Goal: Task Accomplishment & Management: Complete application form

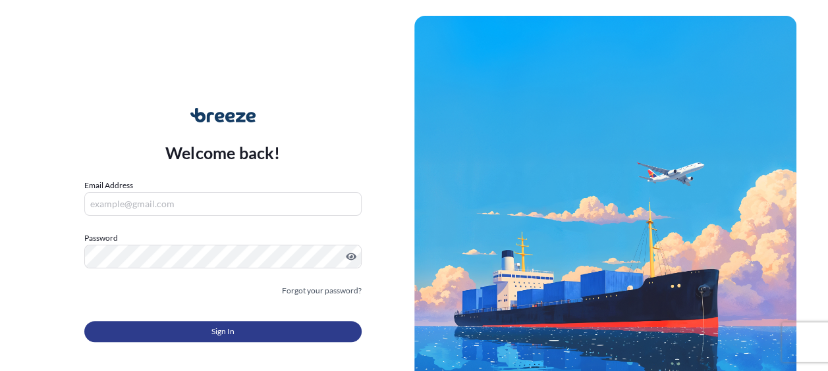
type input "[EMAIL_ADDRESS][DOMAIN_NAME]"
click at [231, 333] on span "Sign In" at bounding box center [222, 331] width 23 height 13
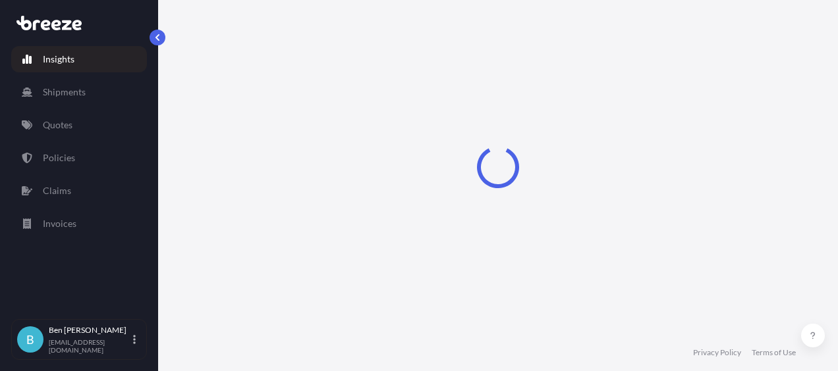
select select "2025"
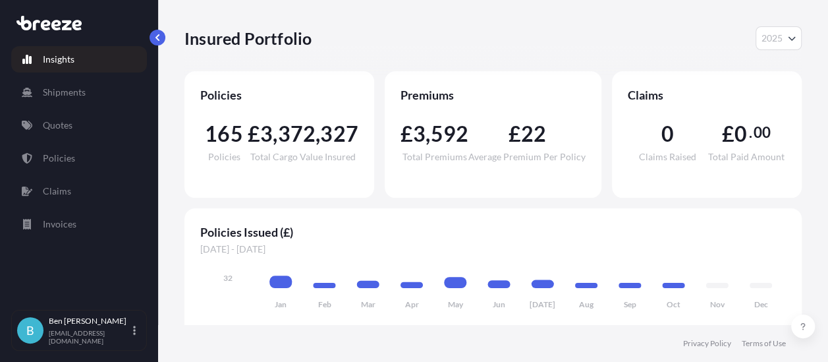
scroll to position [10, 0]
click at [58, 119] on p "Quotes" at bounding box center [58, 125] width 30 height 13
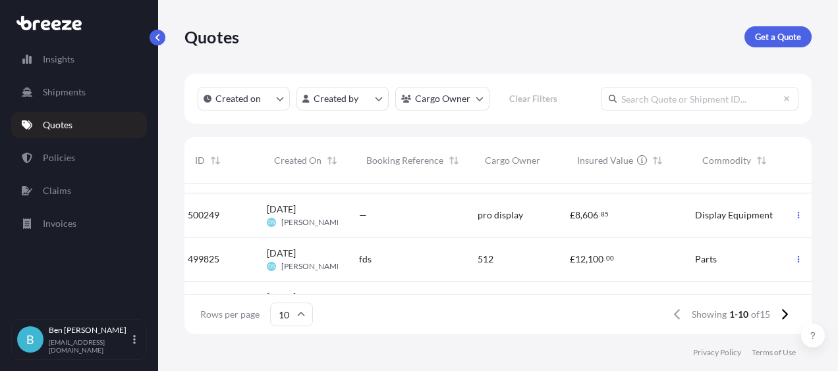
scroll to position [79, 0]
click at [223, 215] on span "500249" at bounding box center [211, 215] width 32 height 13
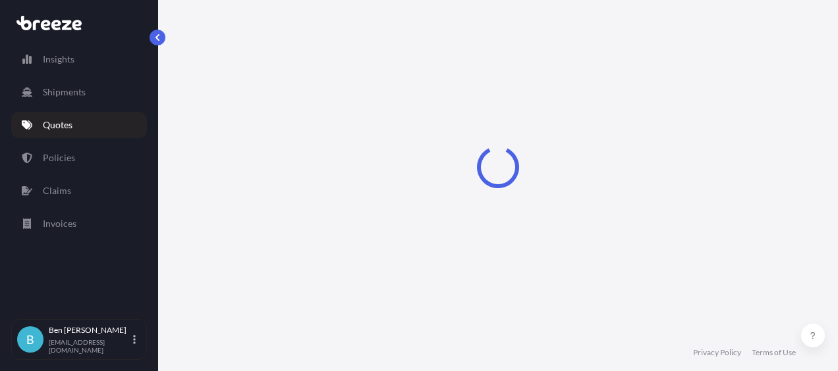
select select "Road"
select select "Air"
select select "Road"
select select "1"
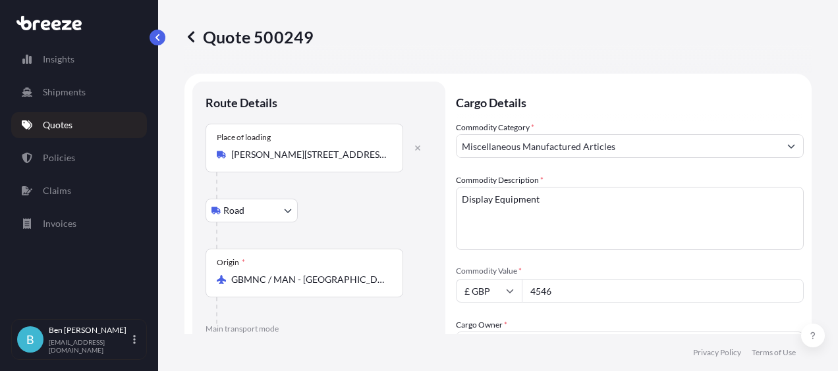
scroll to position [66, 0]
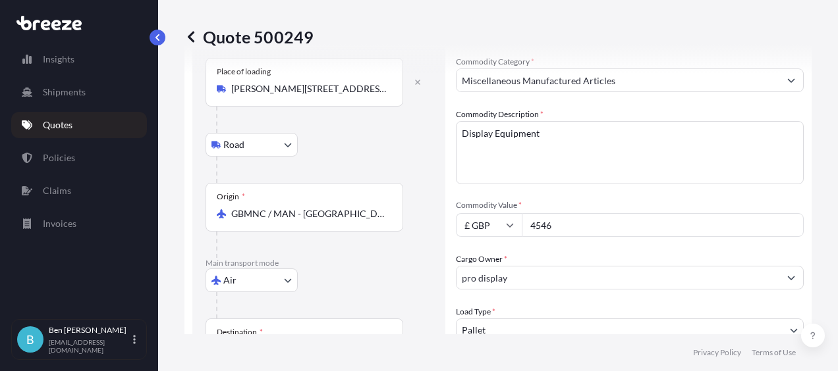
click at [341, 215] on input "GBMNC / MAN - Manchester, United Kingdom" at bounding box center [308, 213] width 155 height 13
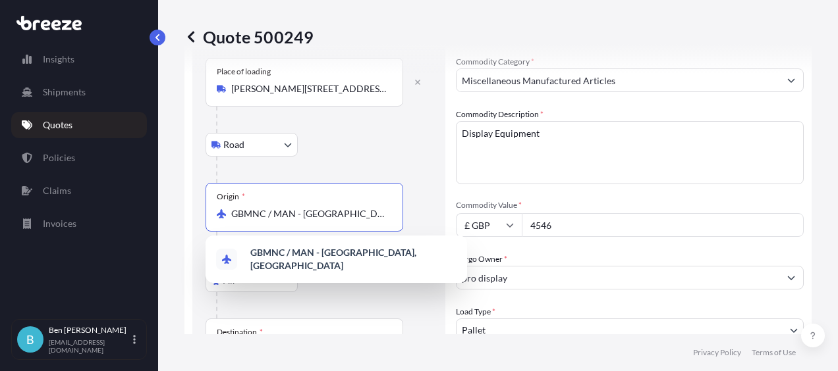
click at [341, 215] on input "GBMNC / MAN - Manchester, United Kingdom" at bounding box center [308, 213] width 155 height 13
click at [431, 145] on div "Road Road Rail" at bounding box center [319, 145] width 227 height 24
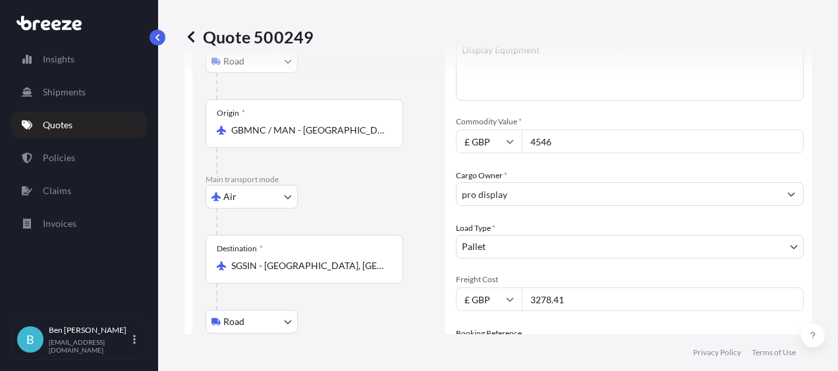
scroll to position [198, 0]
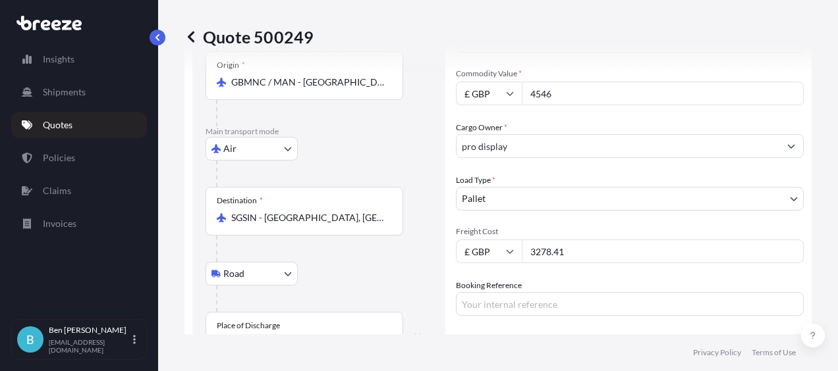
click at [287, 148] on body "1 option available. Insights Shipments Quotes Policies Claims Invoices B Ben Bl…" at bounding box center [419, 185] width 838 height 371
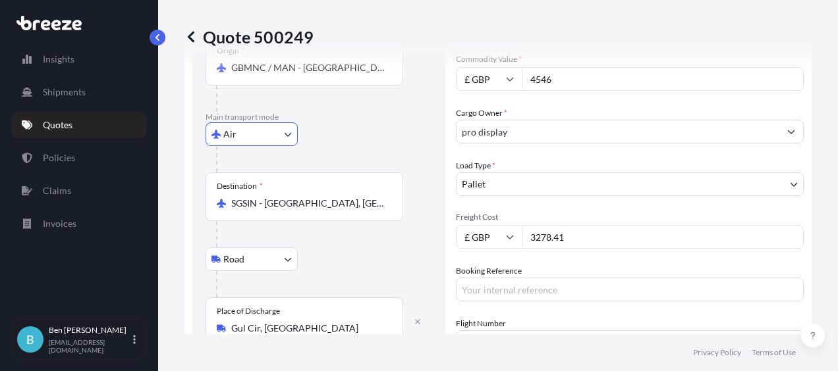
scroll to position [263, 0]
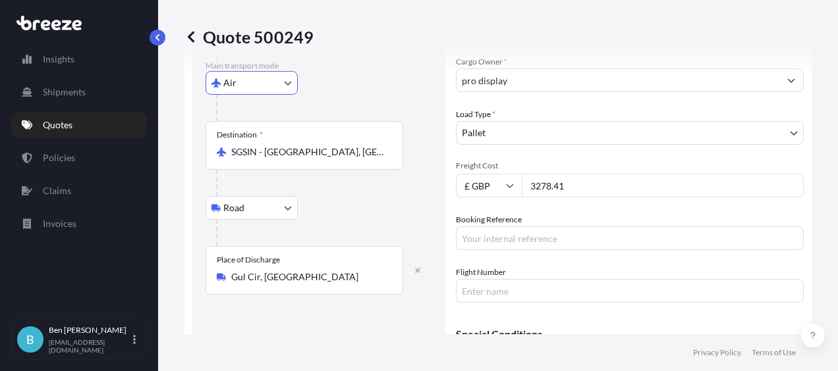
click at [302, 144] on div "Destination * SGSIN - Singapore, Singapore" at bounding box center [305, 145] width 198 height 49
click at [302, 146] on input "SGSIN - Singapore, Singapore" at bounding box center [308, 152] width 155 height 13
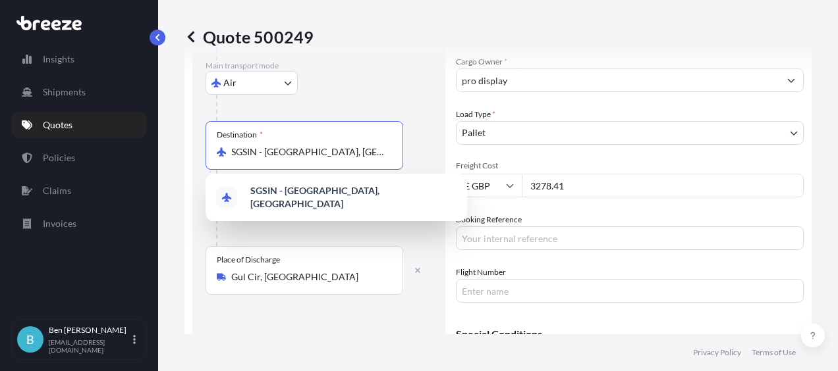
click at [423, 136] on div "Destination * SGSIN - Singapore, Singapore" at bounding box center [319, 158] width 227 height 75
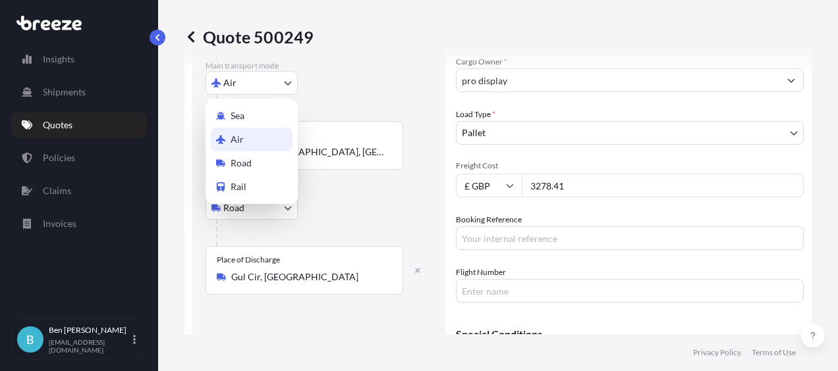
click at [246, 84] on body "1 option available. Insights Shipments Quotes Policies Claims Invoices B Ben Bl…" at bounding box center [419, 185] width 838 height 371
click at [253, 162] on div "Road" at bounding box center [252, 163] width 82 height 24
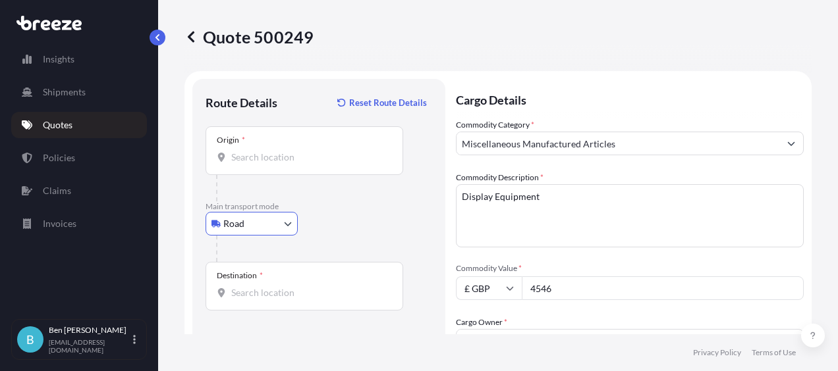
scroll to position [0, 0]
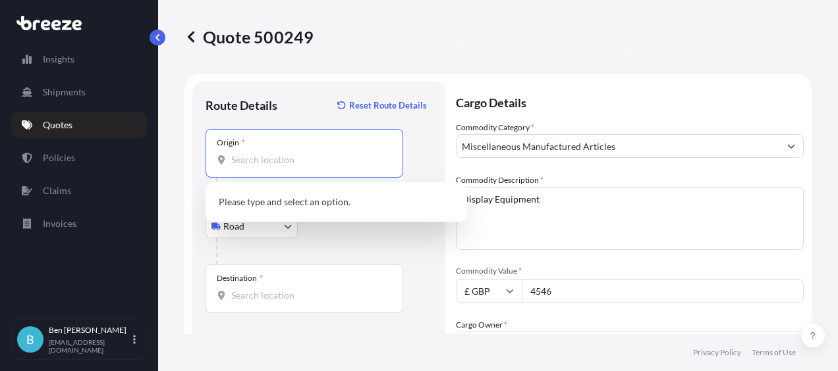
click at [281, 159] on input "Origin *" at bounding box center [308, 159] width 155 height 13
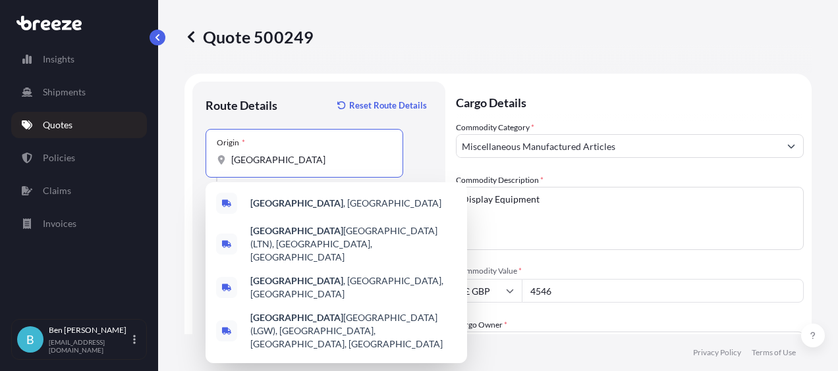
drag, startPoint x: 278, startPoint y: 158, endPoint x: 232, endPoint y: 151, distance: 46.6
click at [228, 154] on div "london" at bounding box center [304, 159] width 175 height 13
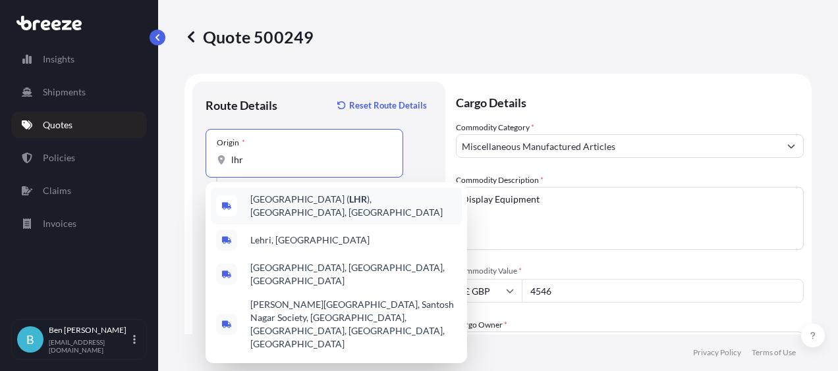
click at [291, 207] on span "London Heathrow Airport ( LHR ), Hounslow, UK" at bounding box center [353, 206] width 206 height 26
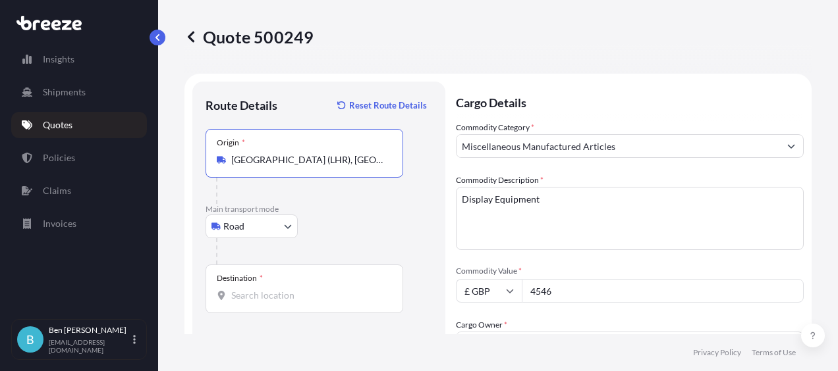
type input "London Heathrow Airport (LHR), Hounslow, UK"
click at [249, 294] on input "Destination *" at bounding box center [308, 295] width 155 height 13
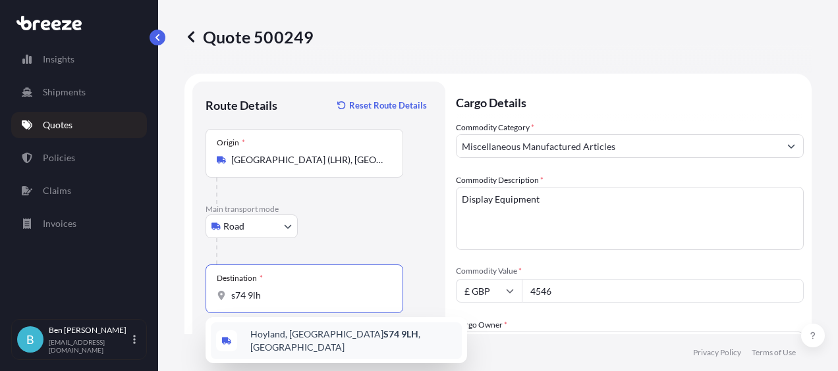
click at [296, 340] on span "Hoyland, Barnsley S74 9LH , UK" at bounding box center [353, 341] width 206 height 26
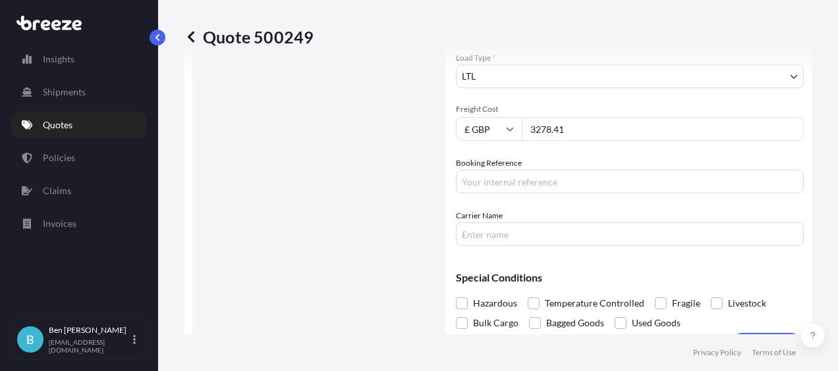
scroll to position [329, 0]
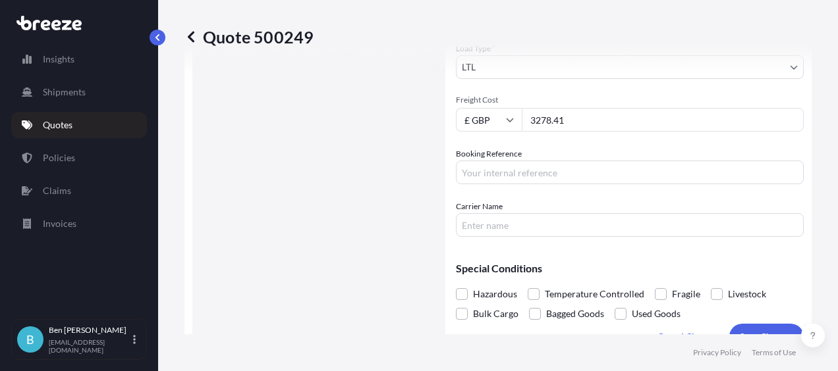
type input "[PERSON_NAME][STREET_ADDRESS][PERSON_NAME]"
click at [493, 176] on input "Booking Reference" at bounding box center [630, 173] width 348 height 24
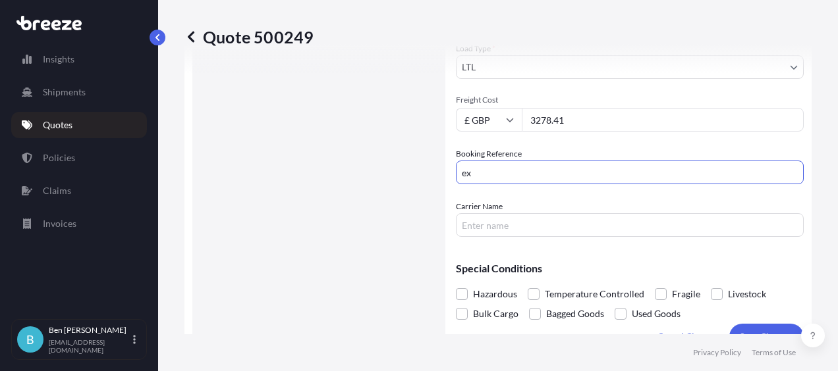
type input "e"
type input "E"
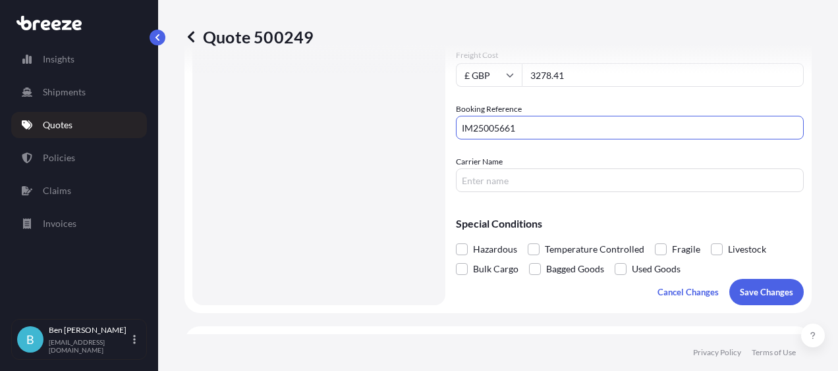
scroll to position [395, 0]
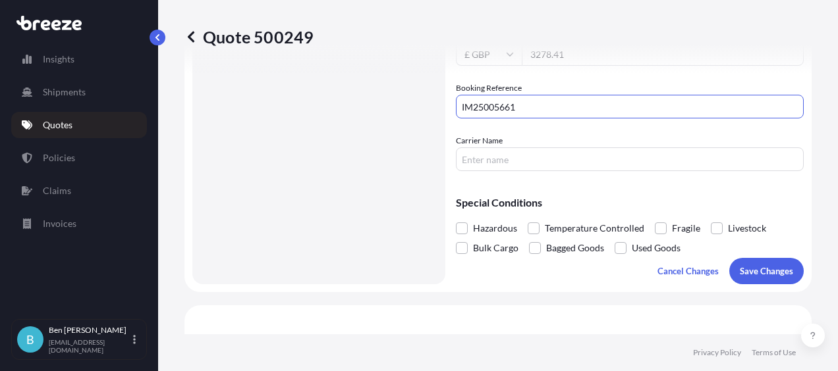
type input "IM25005661"
click at [470, 158] on input "Carrier Name" at bounding box center [630, 160] width 348 height 24
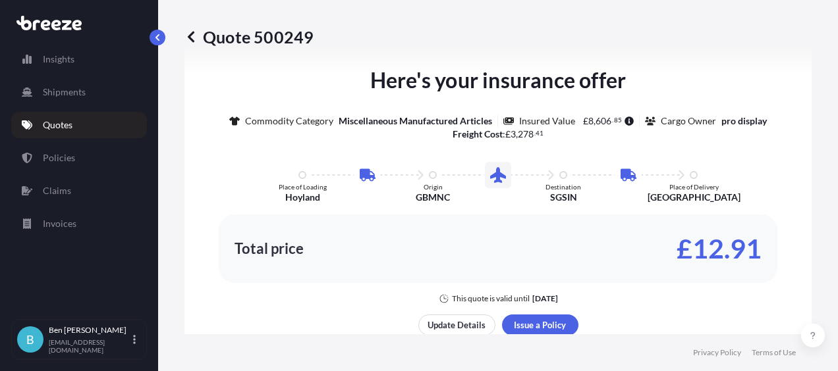
scroll to position [1186, 0]
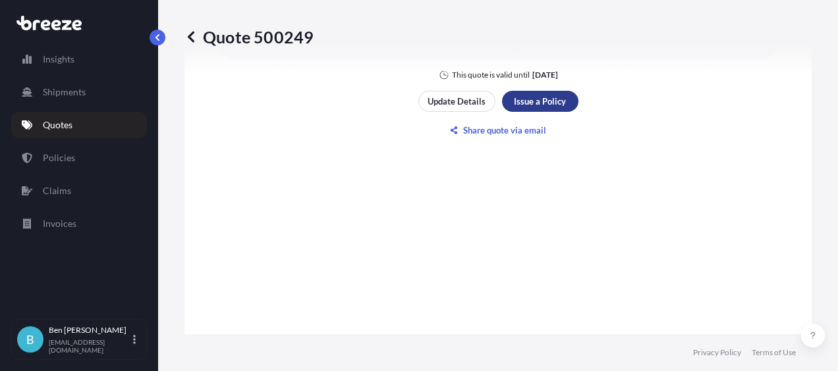
type input "UCH"
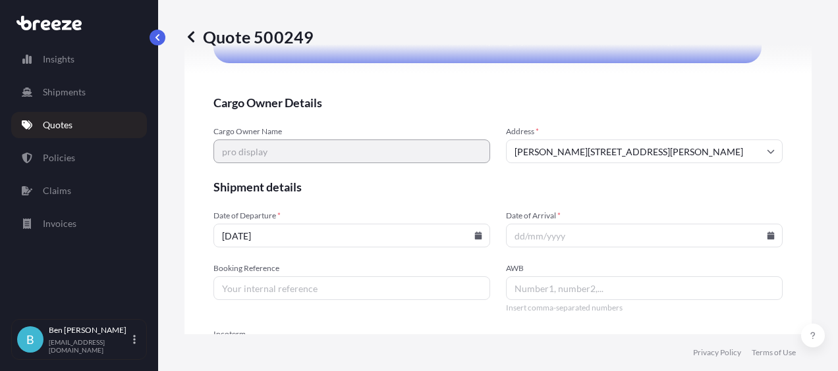
scroll to position [2780, 0]
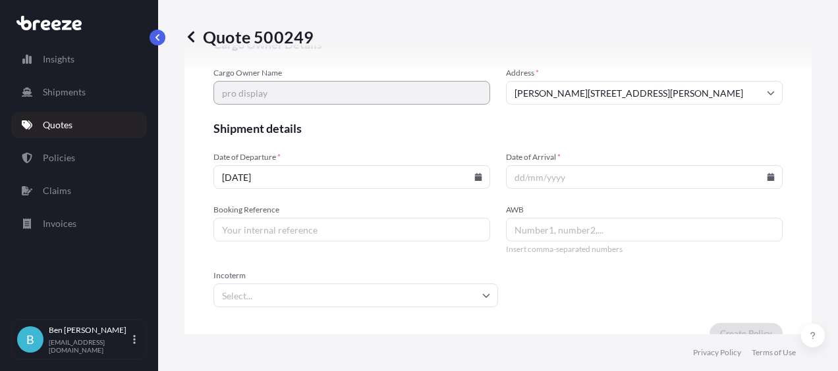
click at [552, 170] on input "Date of Arrival *" at bounding box center [644, 177] width 277 height 24
click at [767, 174] on icon at bounding box center [771, 177] width 8 height 8
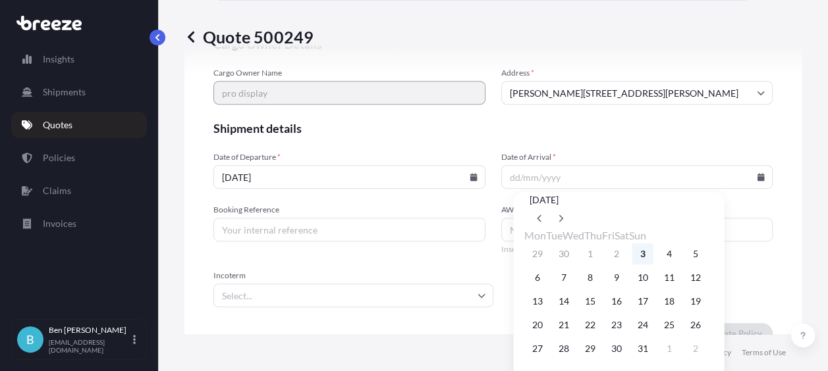
click at [653, 265] on button "3" at bounding box center [642, 254] width 21 height 21
type input "[DATE]"
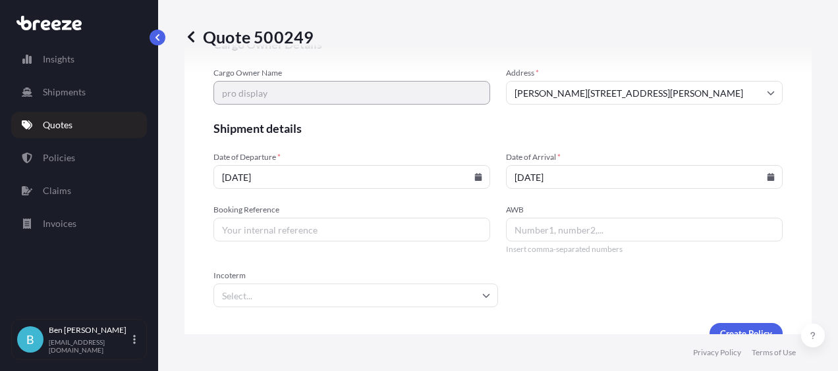
click at [387, 230] on input "Booking Reference" at bounding box center [351, 230] width 277 height 24
type input "IM25005661"
click at [626, 228] on input "AWB" at bounding box center [644, 230] width 277 height 24
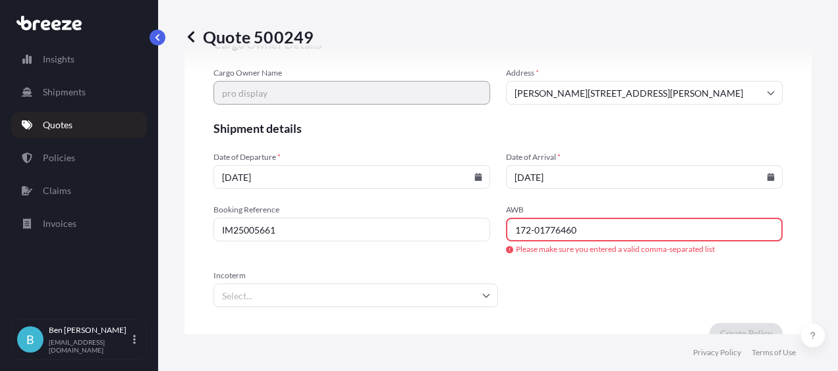
click at [529, 227] on input "172-01776460" at bounding box center [644, 230] width 277 height 24
type input "17201776460"
click at [374, 299] on input "Incoterm" at bounding box center [355, 296] width 285 height 24
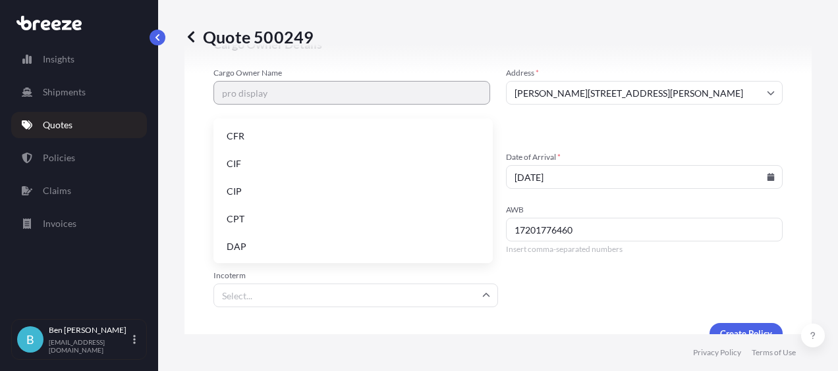
click at [300, 294] on input "Incoterm" at bounding box center [355, 296] width 285 height 24
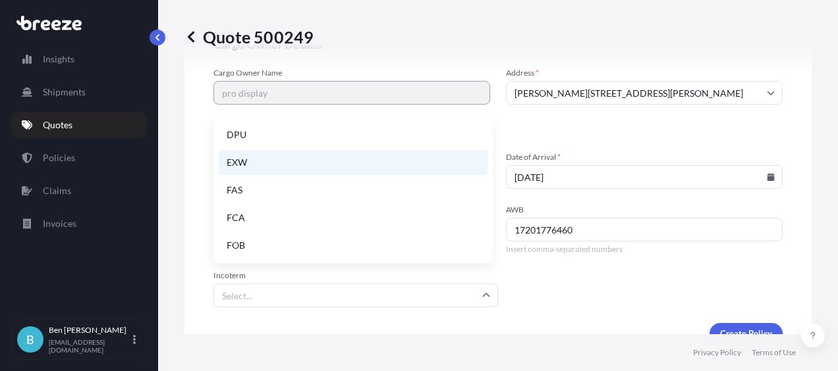
click at [242, 168] on li "EXW" at bounding box center [353, 162] width 269 height 25
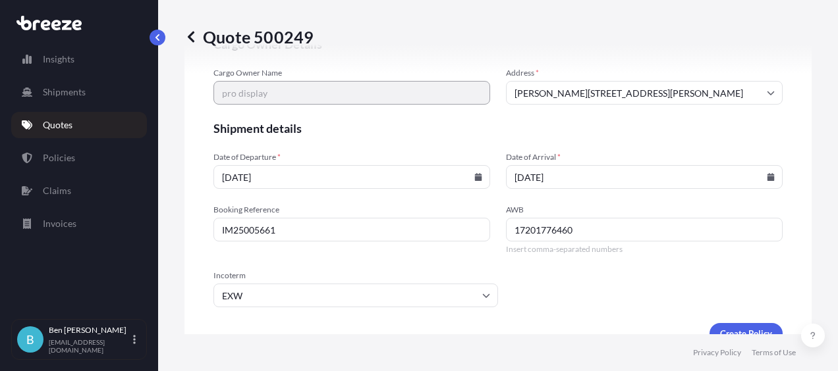
scroll to position [2807, 0]
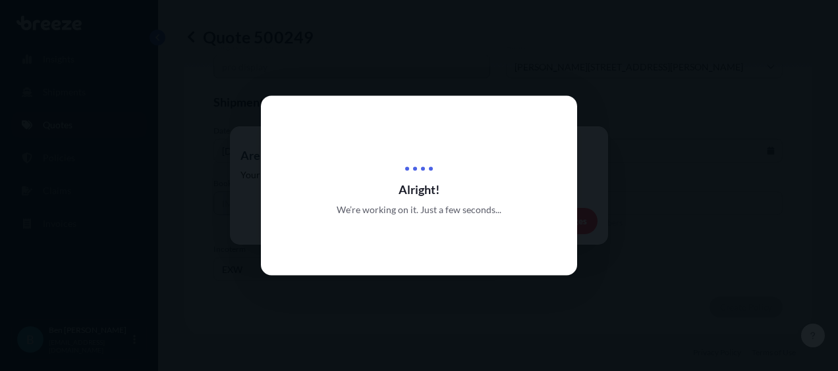
click at [372, 124] on div "Alright! We’re working on it. Just a few seconds..." at bounding box center [419, 186] width 316 height 180
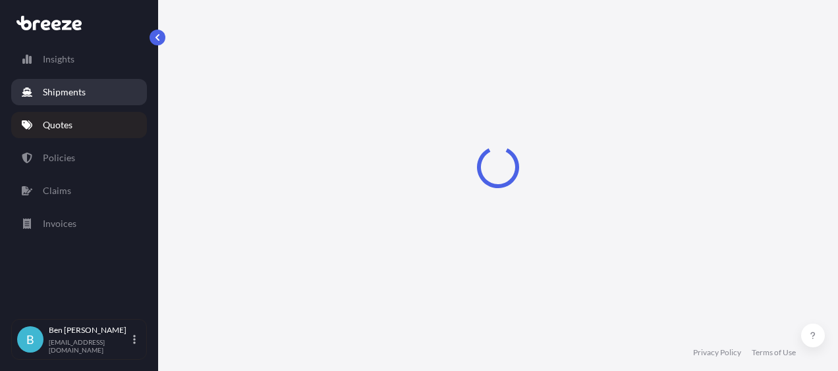
click at [70, 91] on p "Shipments" at bounding box center [64, 92] width 43 height 13
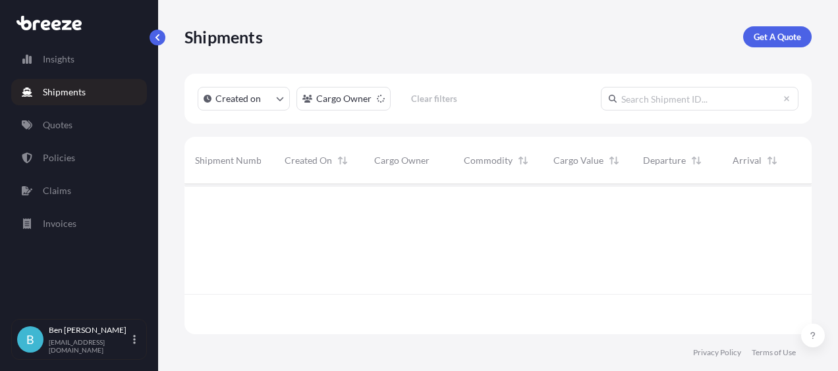
scroll to position [187, 617]
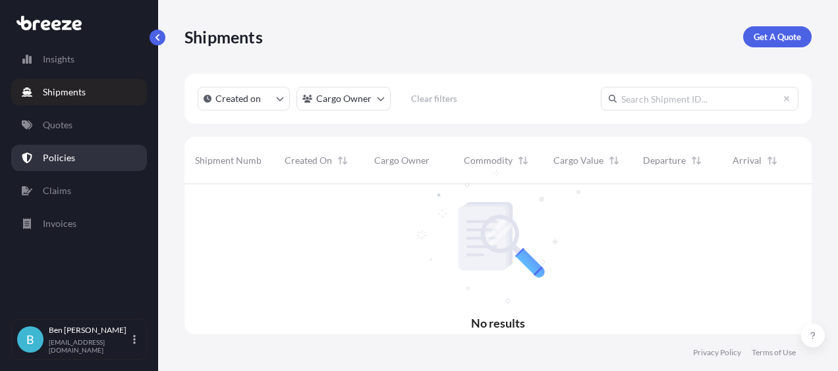
click at [51, 159] on p "Policies" at bounding box center [59, 157] width 32 height 13
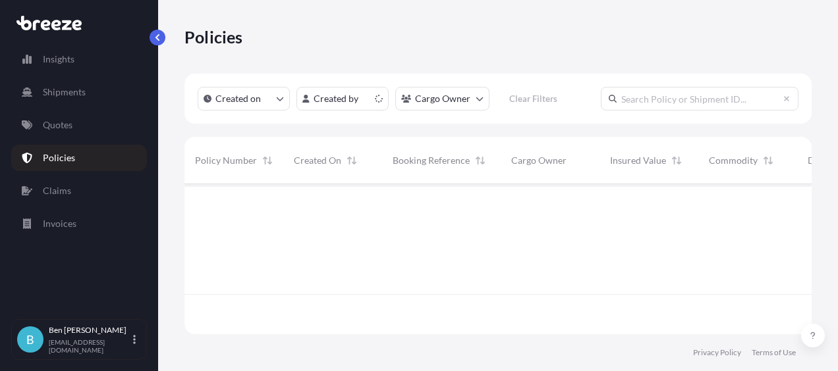
scroll to position [148, 617]
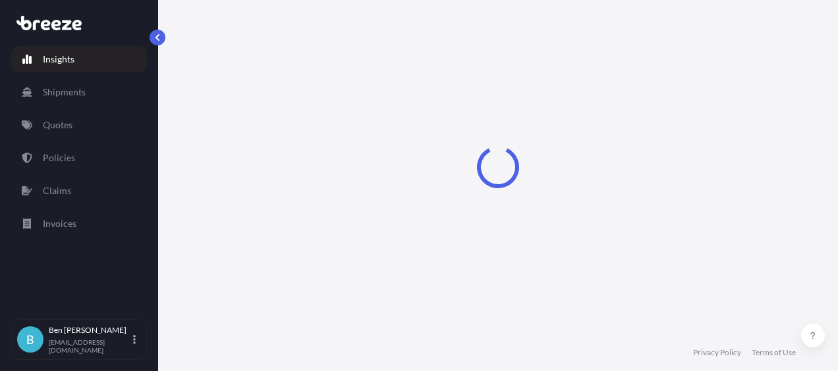
select select "2025"
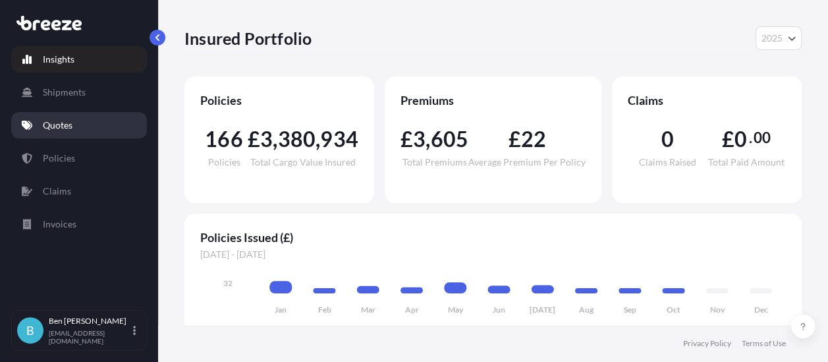
click at [71, 121] on p "Quotes" at bounding box center [58, 125] width 30 height 13
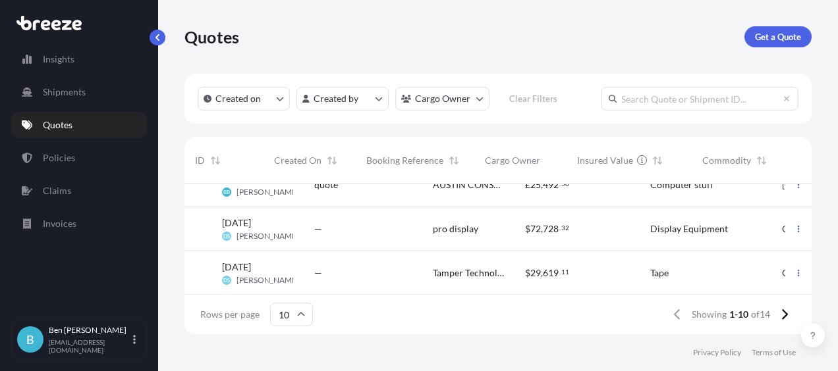
scroll to position [198, 0]
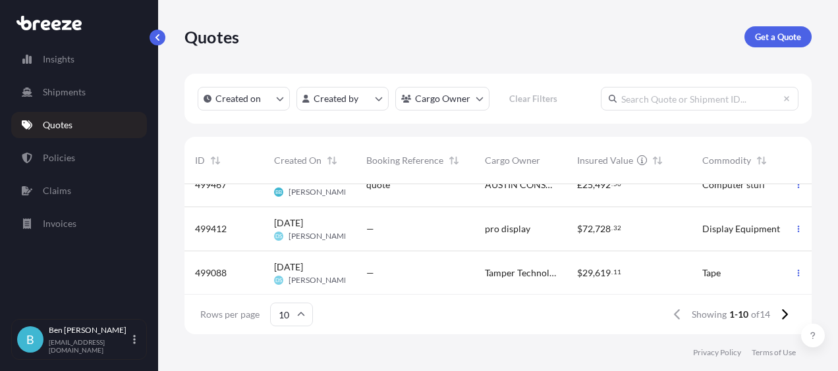
click at [281, 229] on span "[DATE]" at bounding box center [288, 223] width 29 height 13
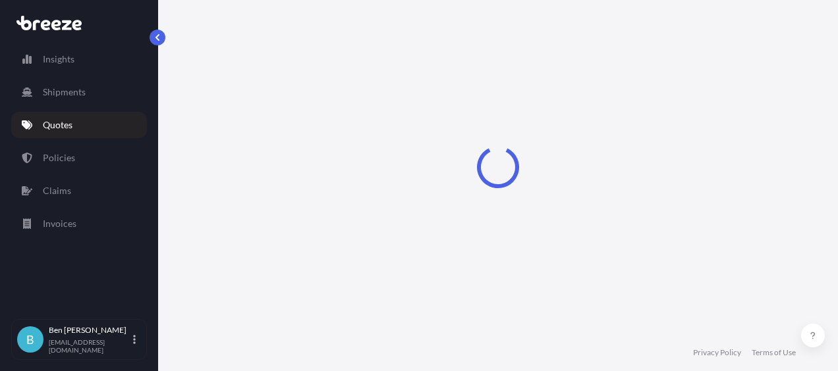
select select "Road"
select select "Air"
select select "Road"
select select "1"
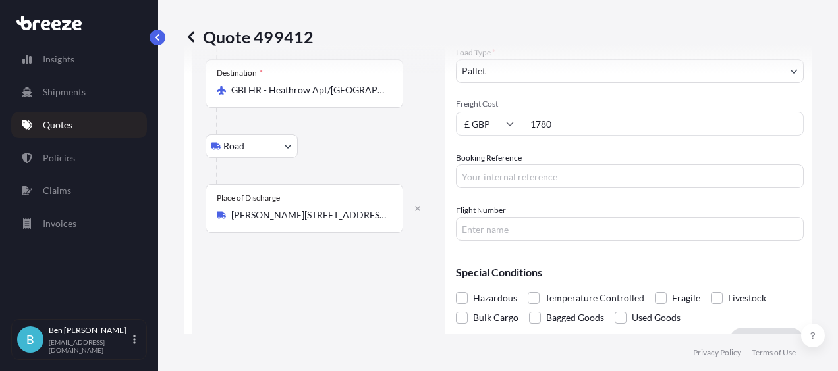
scroll to position [329, 0]
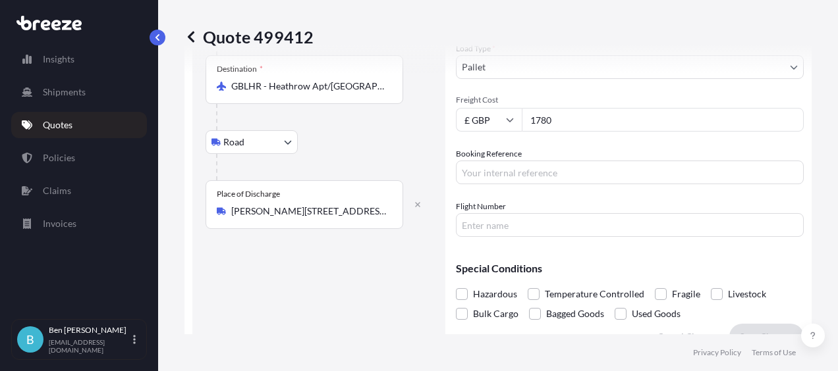
click at [480, 175] on input "Booking Reference" at bounding box center [630, 173] width 348 height 24
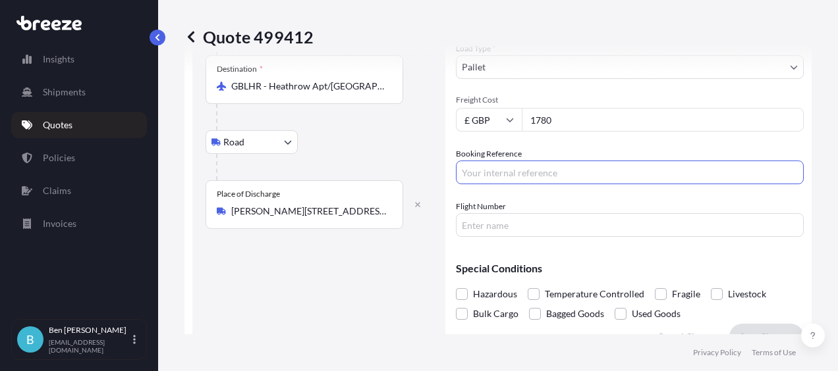
type input "IM25005413"
type input "03179"
click at [526, 162] on input "IM25005413" at bounding box center [630, 173] width 348 height 24
type input "IM25005661"
click at [497, 234] on input "03179" at bounding box center [630, 225] width 348 height 24
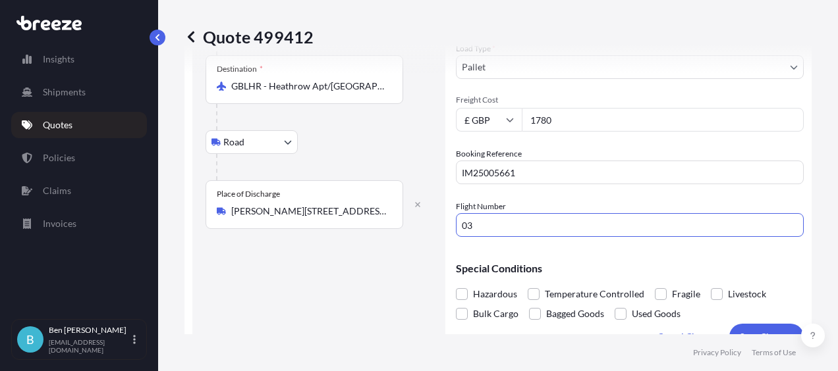
type input "0"
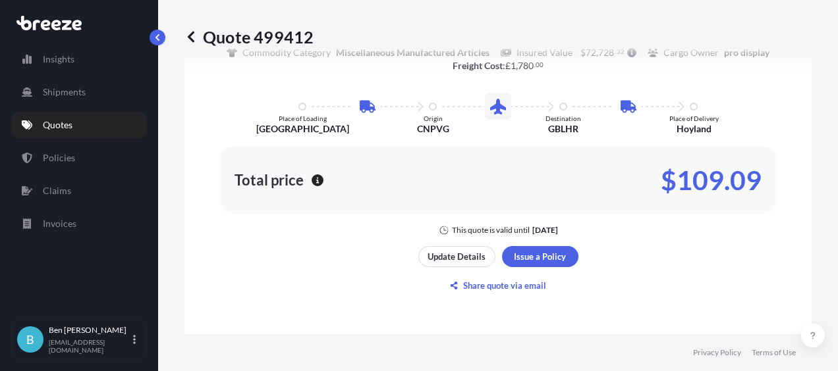
scroll to position [1120, 0]
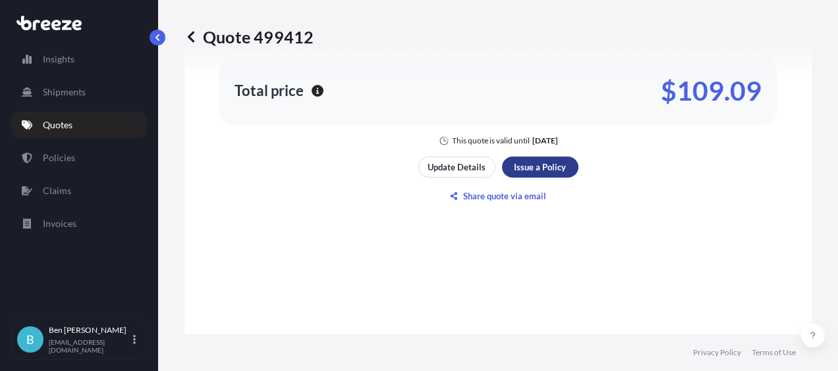
type input "cv9877"
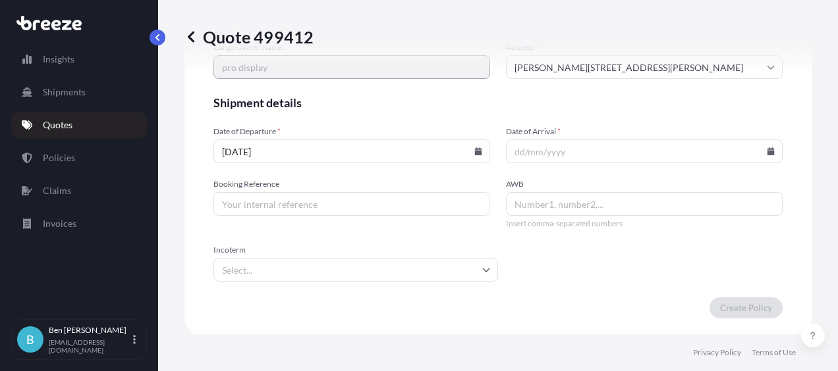
scroll to position [2875, 0]
click at [532, 152] on input "Date of Arrival *" at bounding box center [644, 151] width 277 height 24
click at [767, 148] on icon at bounding box center [770, 151] width 7 height 8
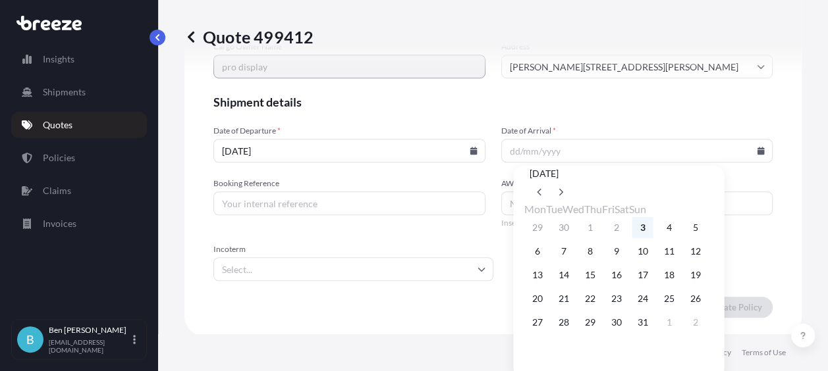
click at [653, 238] on button "3" at bounding box center [642, 227] width 21 height 21
type input "[DATE]"
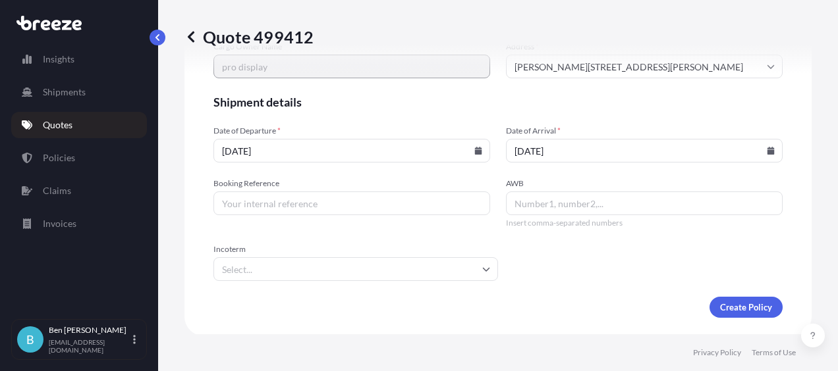
click at [262, 198] on input "Booking Reference" at bounding box center [351, 204] width 277 height 24
type input "im25005661"
click at [536, 200] on input "AWB" at bounding box center [644, 204] width 277 height 24
type input "17201776460"
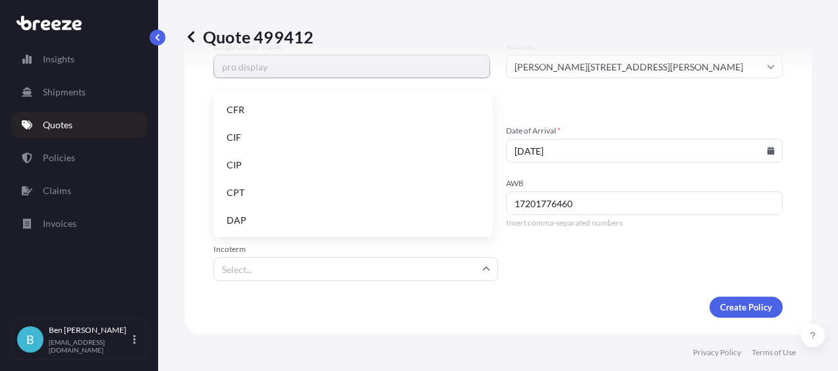
click at [265, 264] on input "Incoterm" at bounding box center [355, 270] width 285 height 24
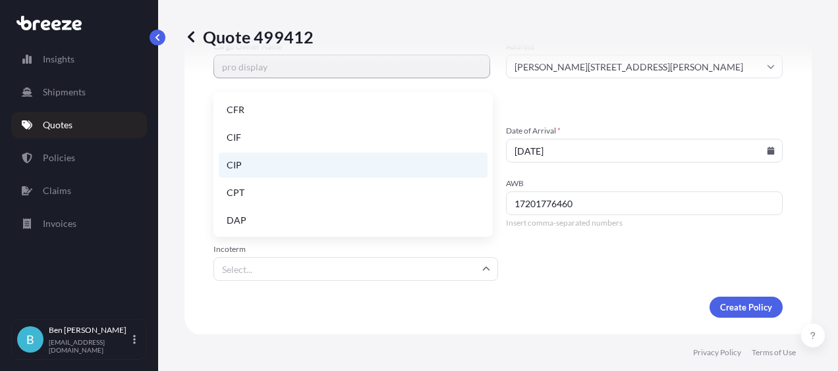
scroll to position [167, 0]
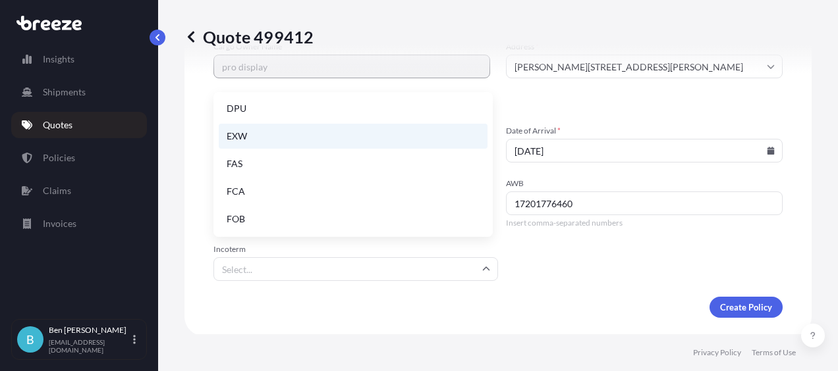
click at [238, 139] on li "EXW" at bounding box center [353, 136] width 269 height 25
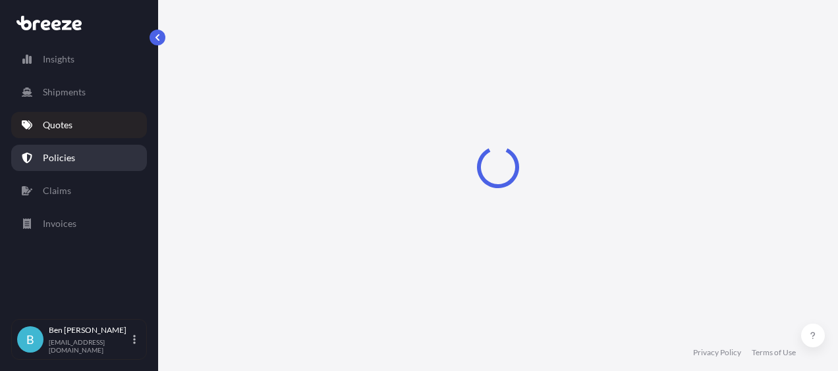
click at [51, 157] on p "Policies" at bounding box center [59, 157] width 32 height 13
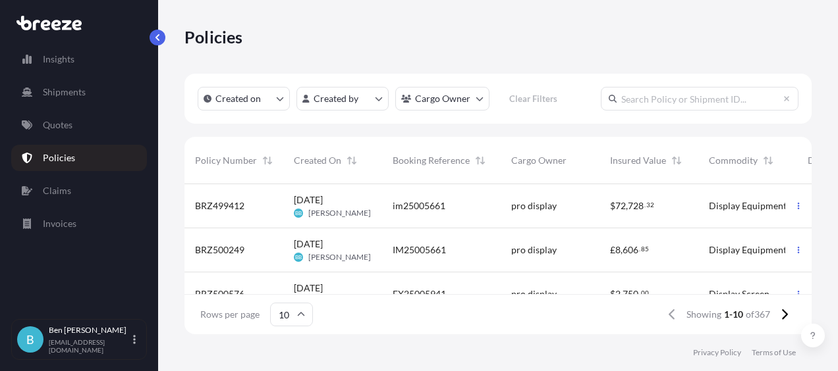
click at [217, 248] on span "BRZ500249" at bounding box center [219, 250] width 49 height 13
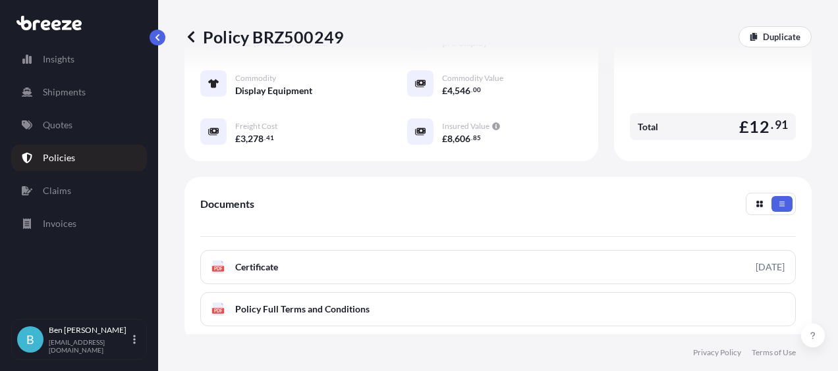
scroll to position [562, 0]
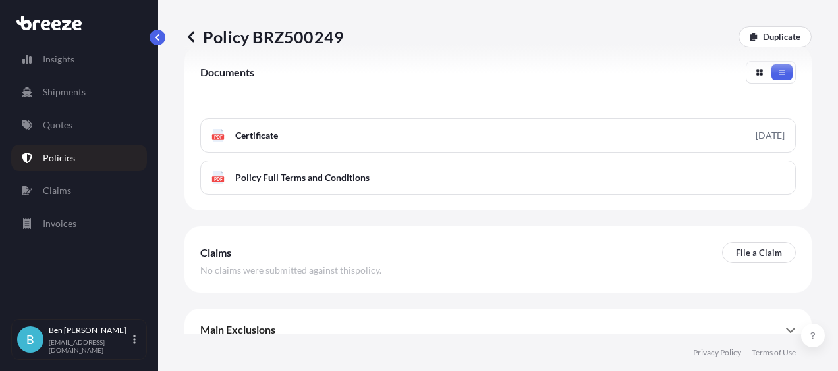
click at [489, 314] on div "Main Exclusions" at bounding box center [497, 330] width 595 height 32
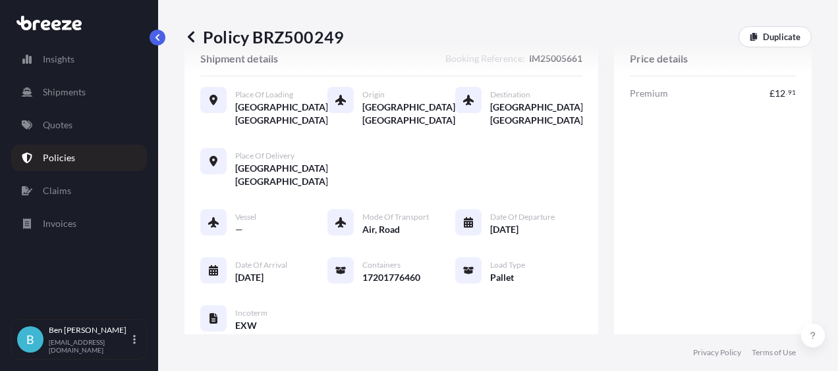
scroll to position [0, 0]
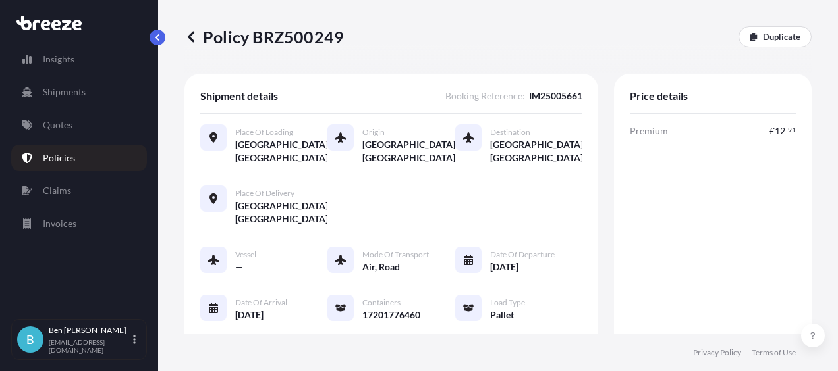
click at [61, 156] on p "Policies" at bounding box center [59, 157] width 32 height 13
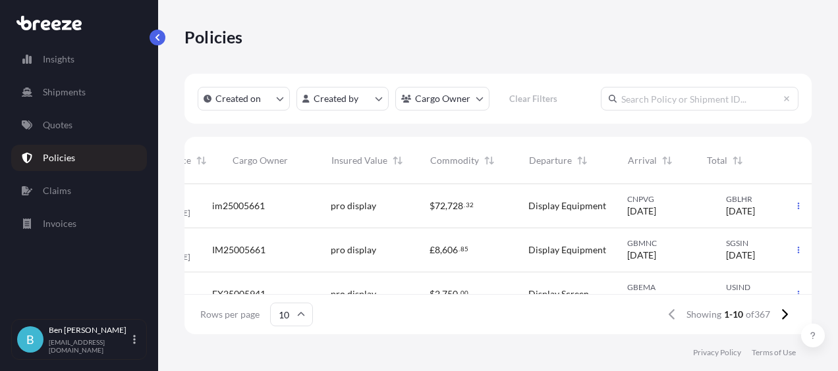
scroll to position [0, 279]
